Goal: Transaction & Acquisition: Purchase product/service

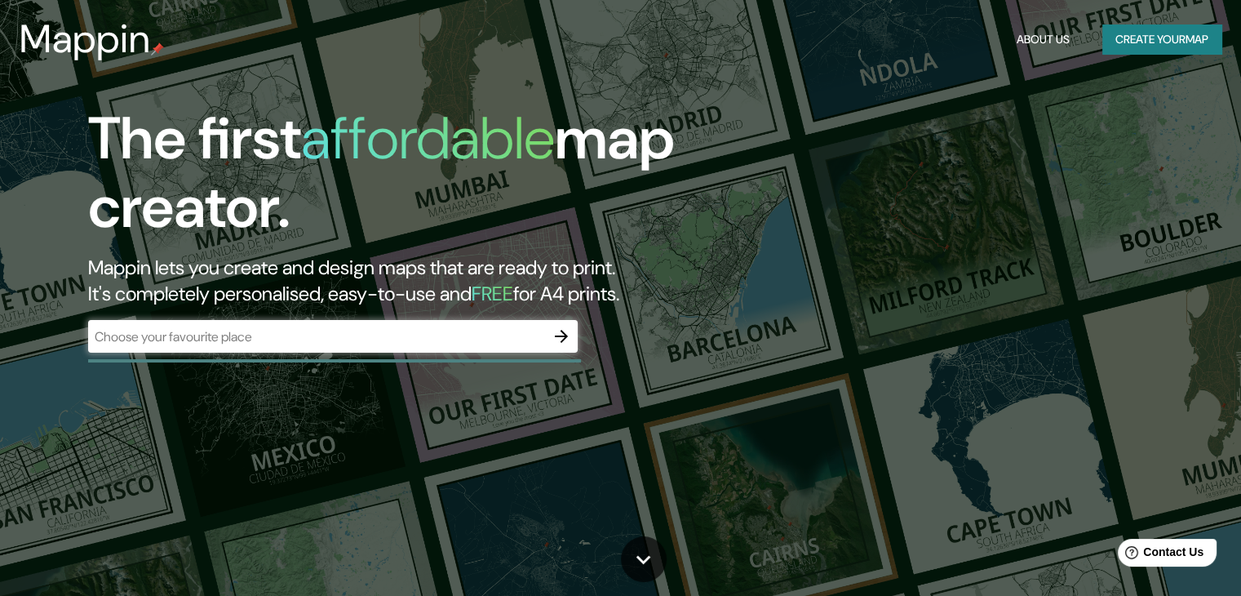
drag, startPoint x: 0, startPoint y: 0, endPoint x: 847, endPoint y: 92, distance: 851.9
click at [847, 92] on div "The first affordable map creator. Mappin lets you create and design maps that a…" at bounding box center [620, 298] width 1241 height 596
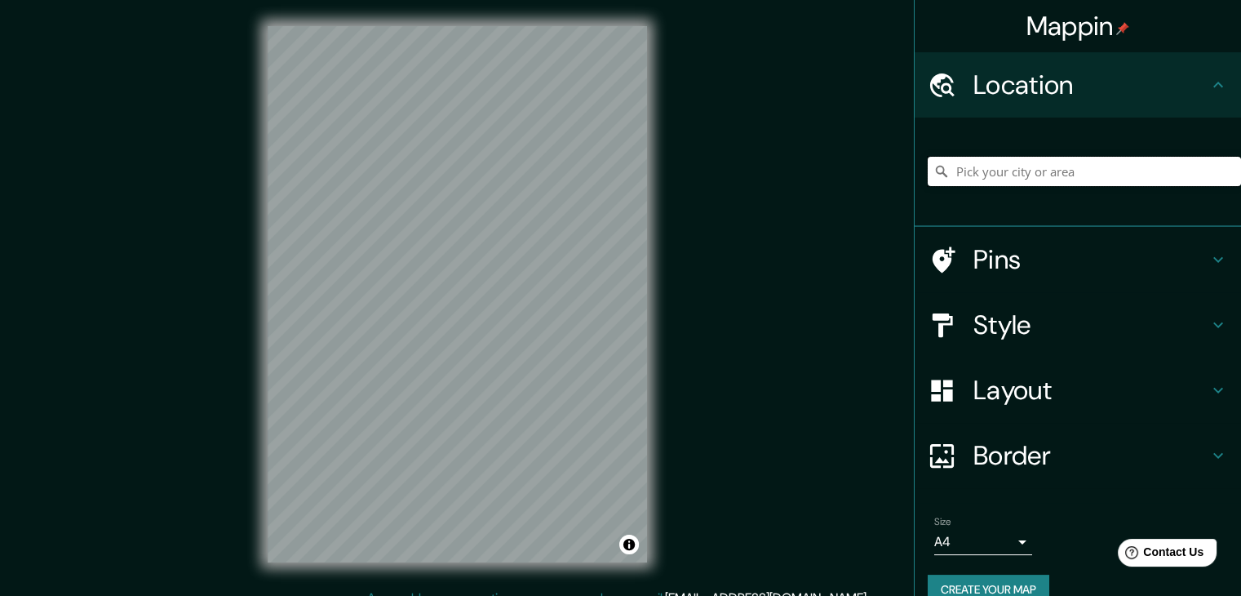
click at [967, 174] on input "Pick your city or area" at bounding box center [1084, 171] width 313 height 29
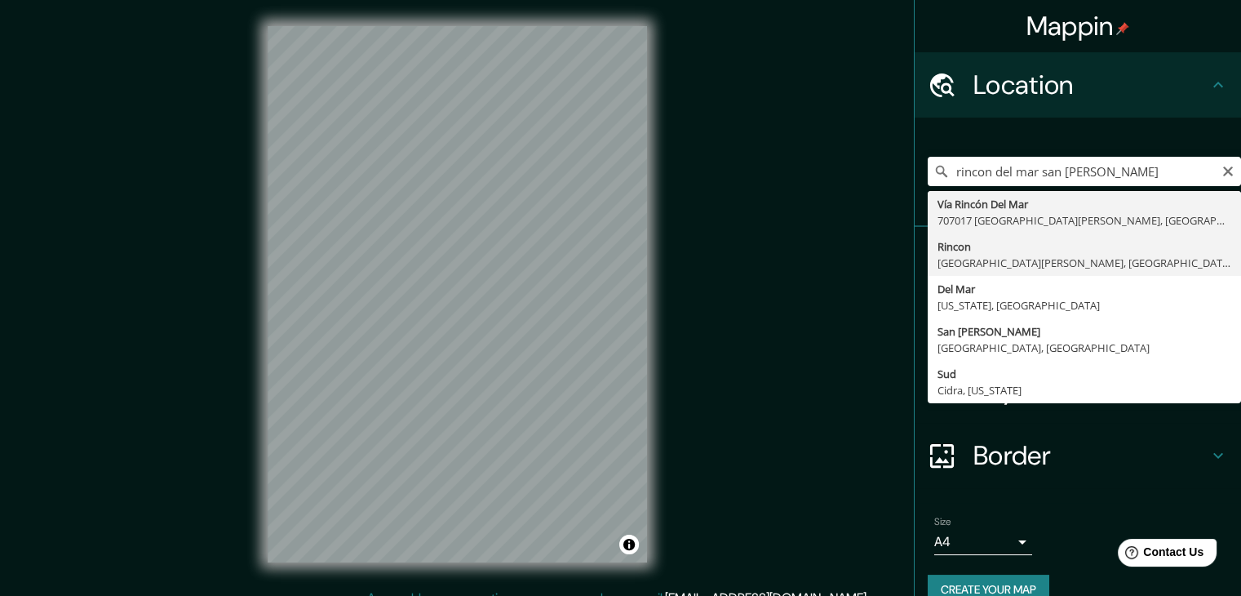
type input "Rincon, [GEOGRAPHIC_DATA][PERSON_NAME], [GEOGRAPHIC_DATA], [GEOGRAPHIC_DATA]"
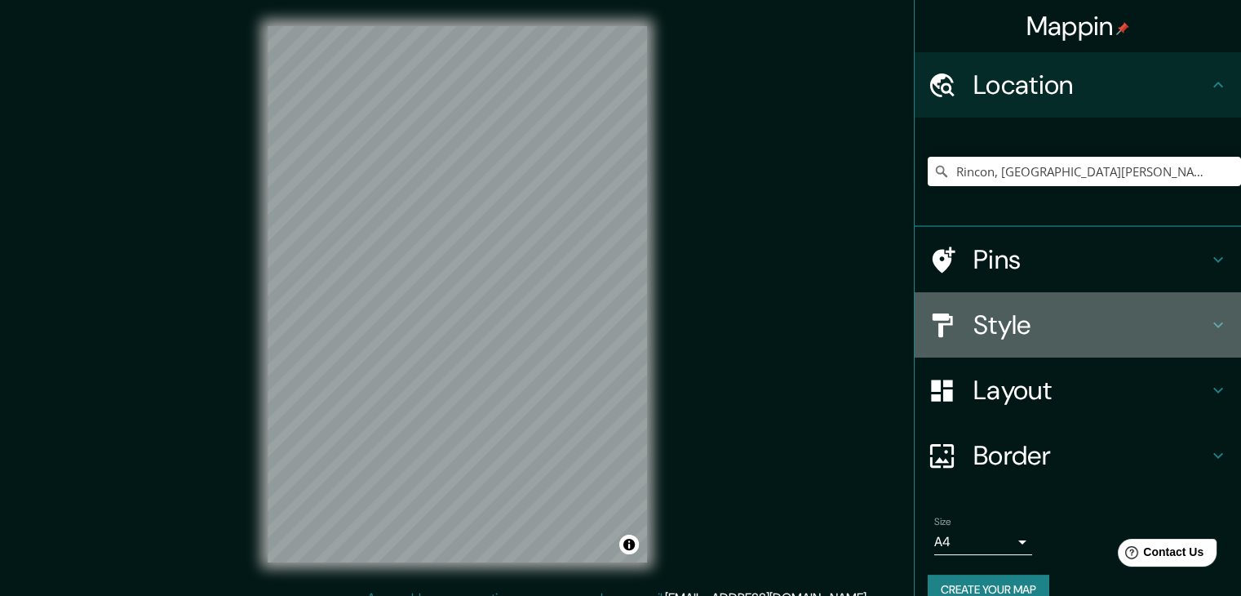
click at [1159, 317] on h4 "Style" at bounding box center [1090, 324] width 235 height 33
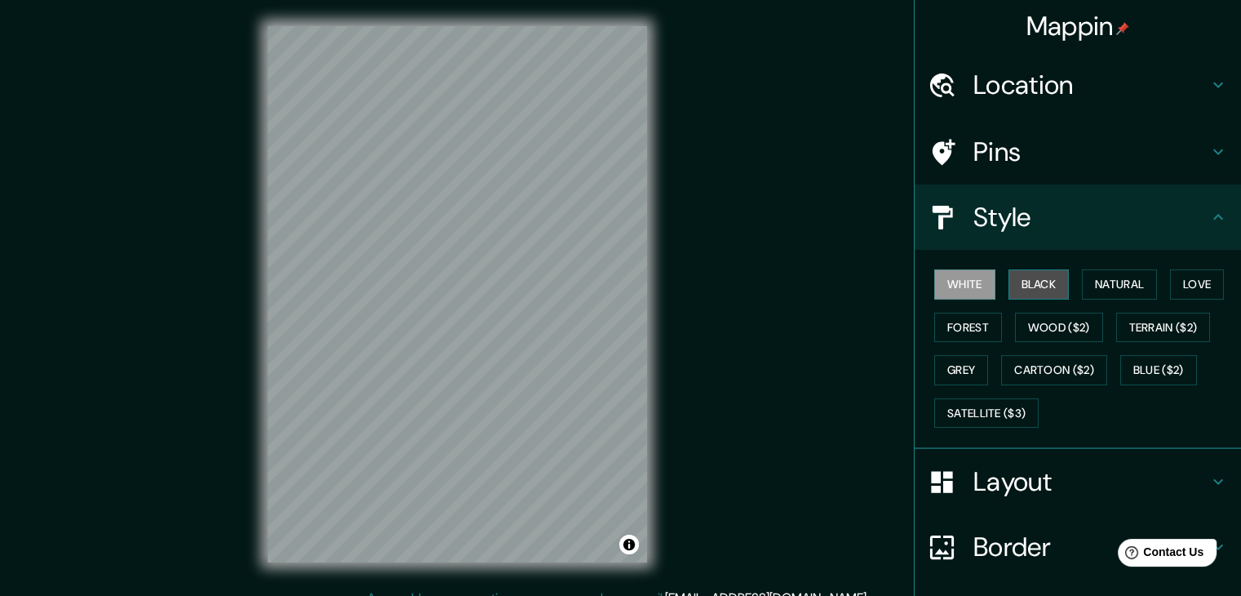
click at [1035, 295] on button "Black" at bounding box center [1038, 284] width 61 height 30
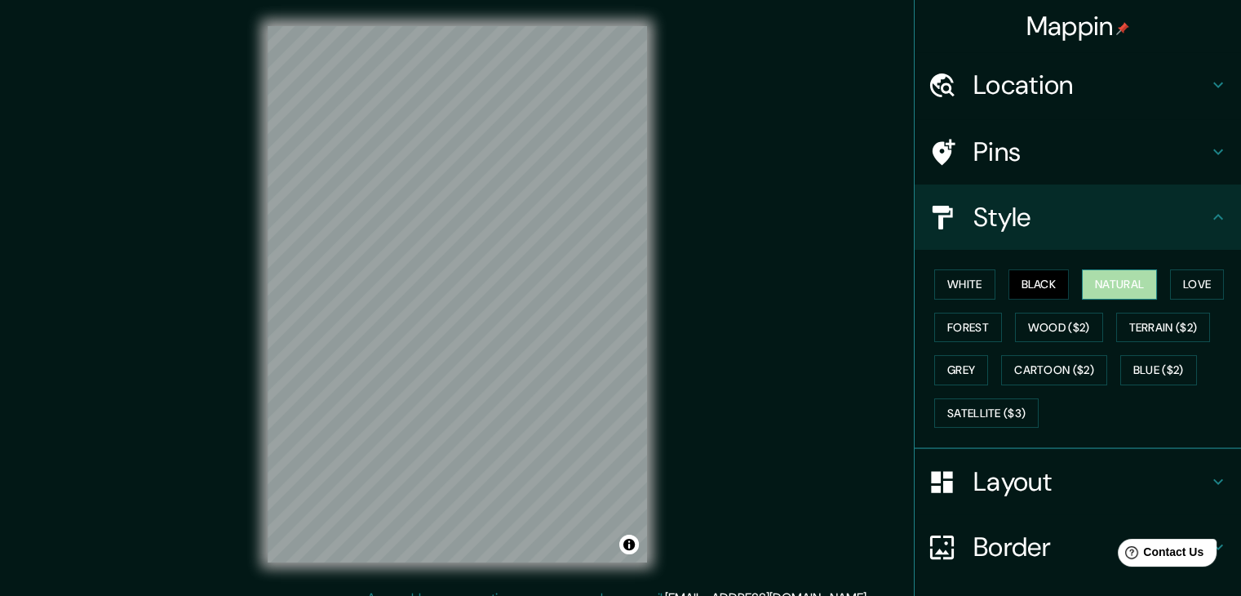
click at [1121, 276] on button "Natural" at bounding box center [1119, 284] width 75 height 30
click at [1185, 279] on button "Love" at bounding box center [1197, 284] width 54 height 30
click at [1107, 281] on button "Natural" at bounding box center [1119, 284] width 75 height 30
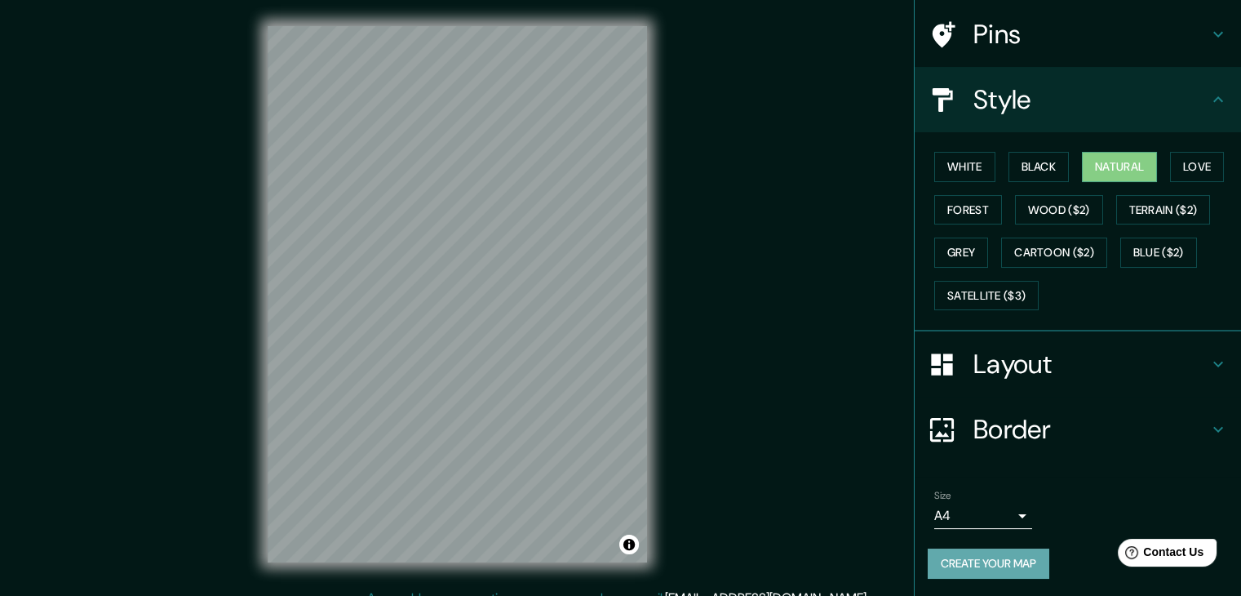
click at [962, 568] on button "Create your map" at bounding box center [989, 563] width 122 height 30
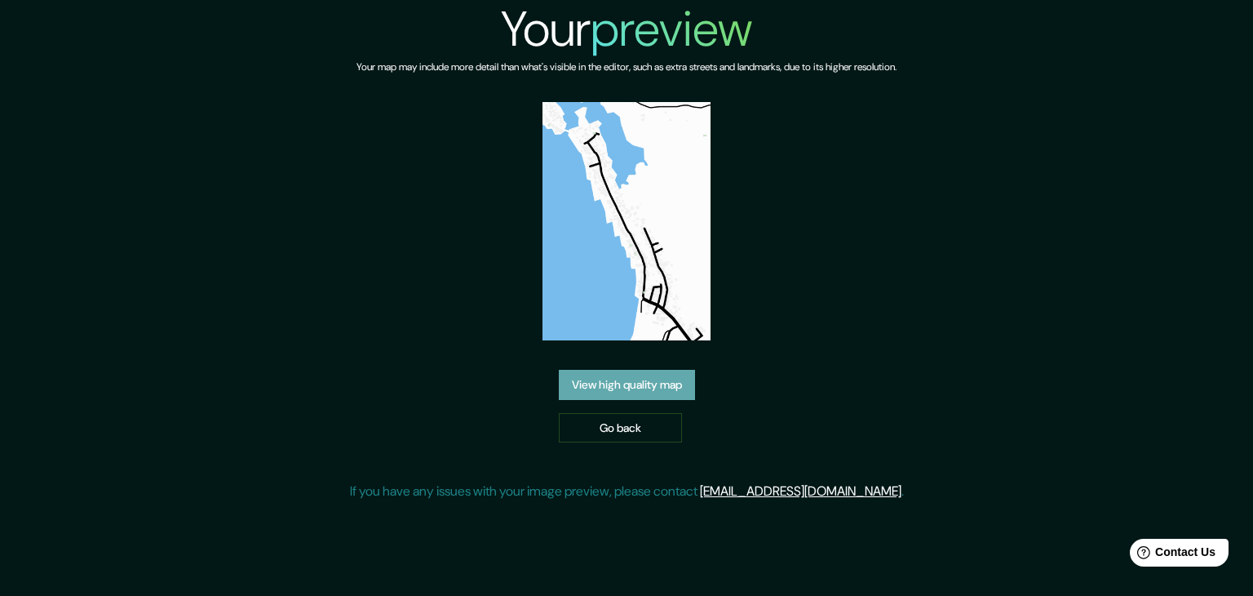
click at [647, 386] on link "View high quality map" at bounding box center [627, 385] width 136 height 30
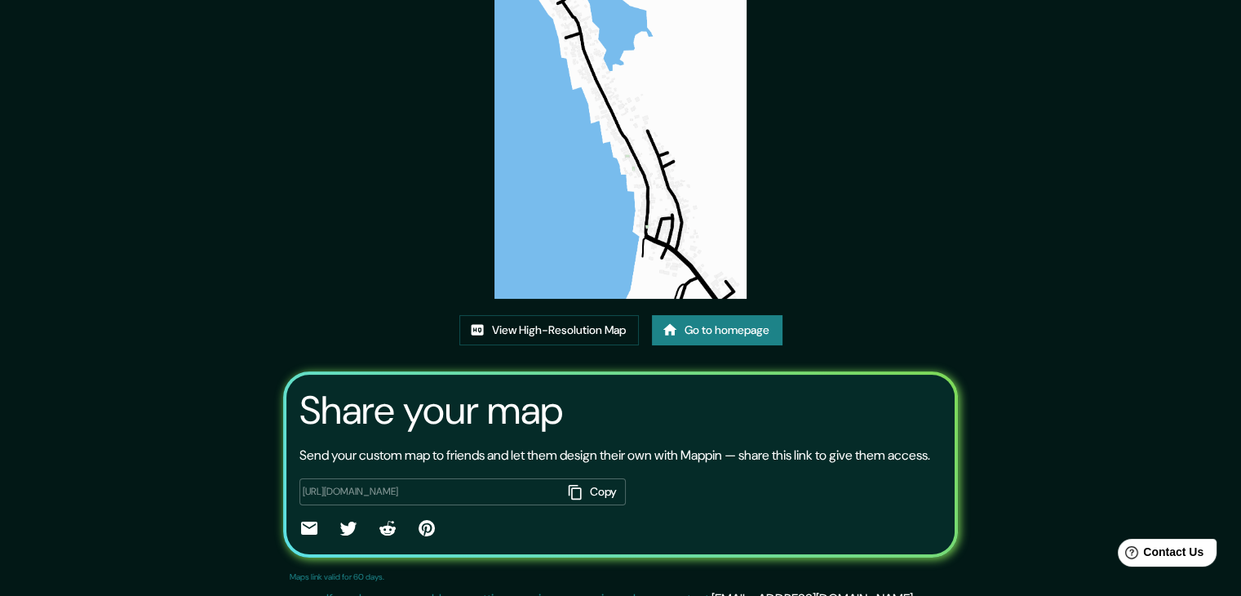
scroll to position [170, 0]
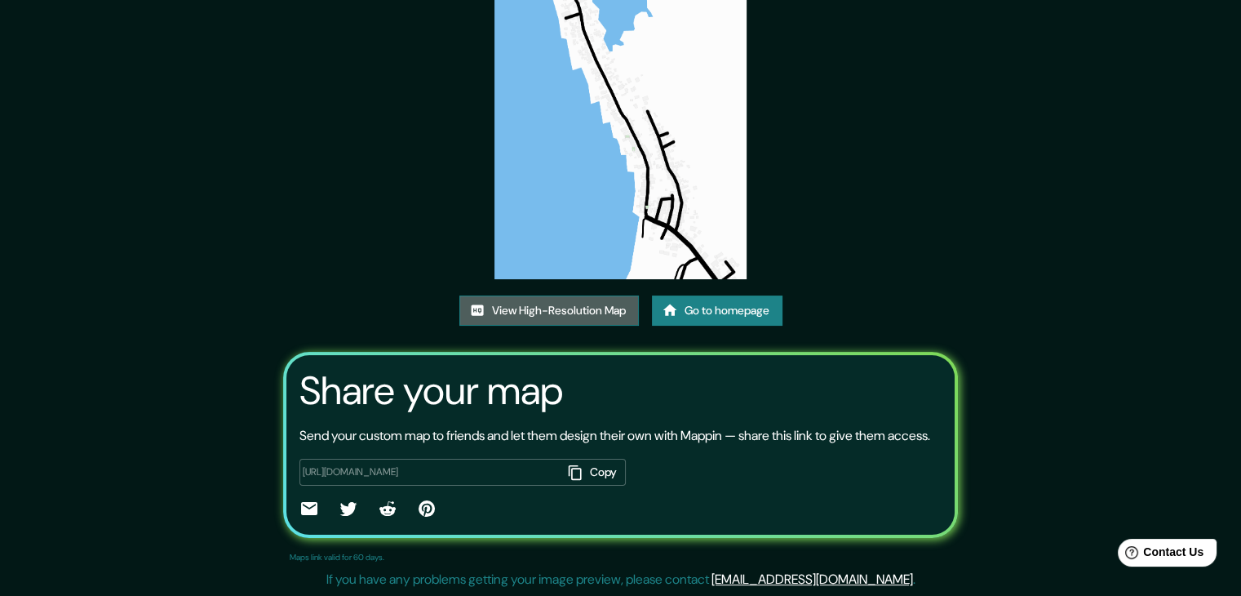
click at [552, 295] on link "View High-Resolution Map" at bounding box center [549, 310] width 180 height 30
